Goal: Information Seeking & Learning: Learn about a topic

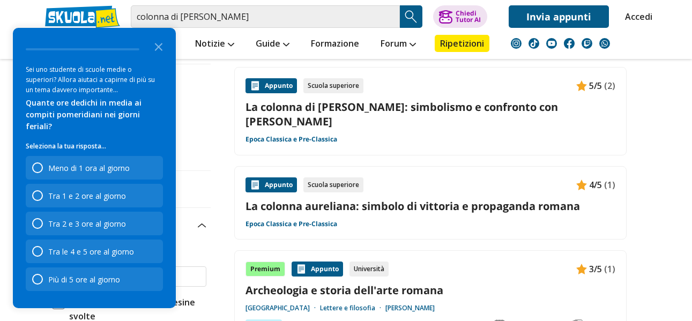
click at [390, 199] on link "La colonna aureliana: simbolo di vittoria e propaganda romana" at bounding box center [430, 206] width 370 height 14
